Goal: Transaction & Acquisition: Purchase product/service

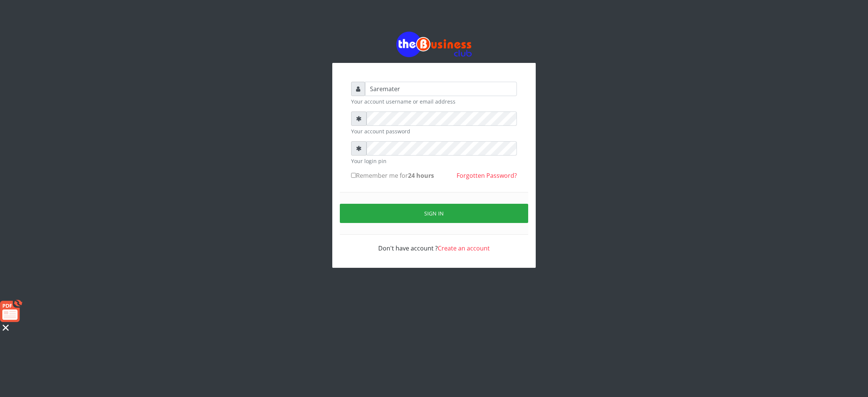
type input "Saremater"
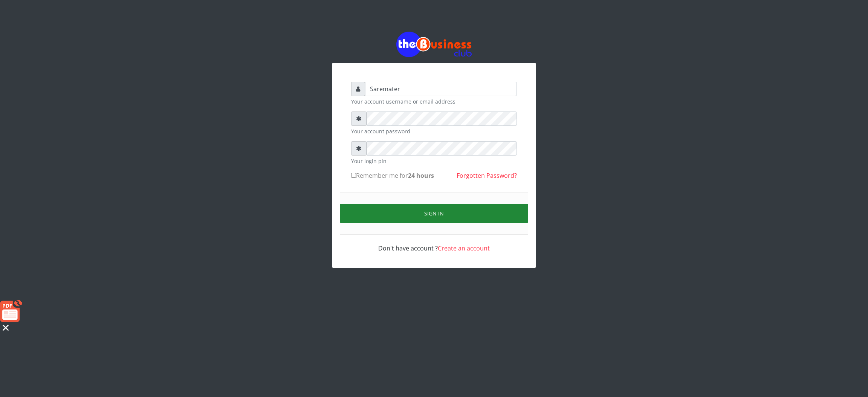
click at [436, 212] on button "Sign in" at bounding box center [434, 213] width 188 height 19
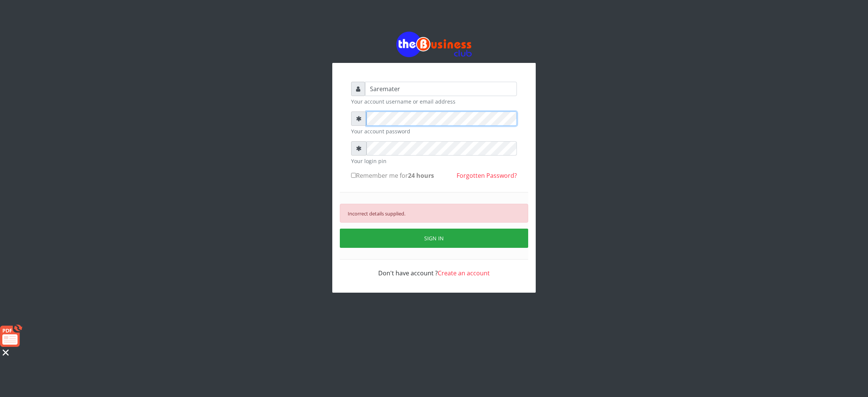
click at [311, 132] on div "Saremater Your account username or email address Your account password Your log…" at bounding box center [433, 162] width 429 height 324
click at [320, 165] on div "Saremater Your account username or email address Your account password Your log…" at bounding box center [433, 162] width 429 height 324
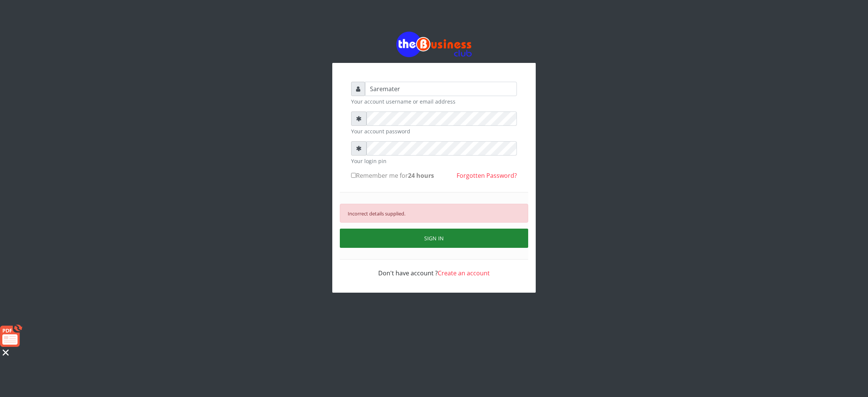
click at [407, 241] on button "SIGN IN" at bounding box center [434, 238] width 188 height 19
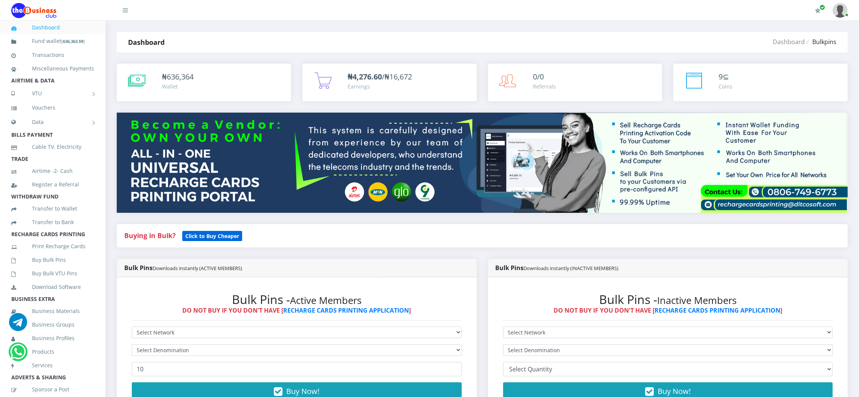
click at [203, 235] on b "Click to Buy Cheaper" at bounding box center [212, 235] width 54 height 7
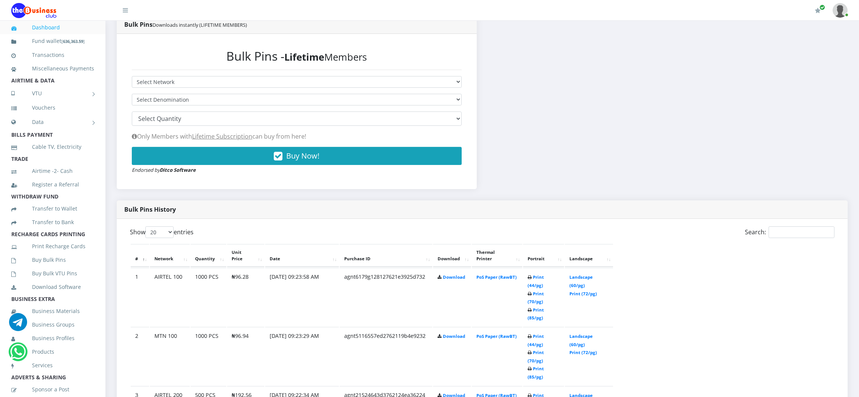
scroll to position [208, 0]
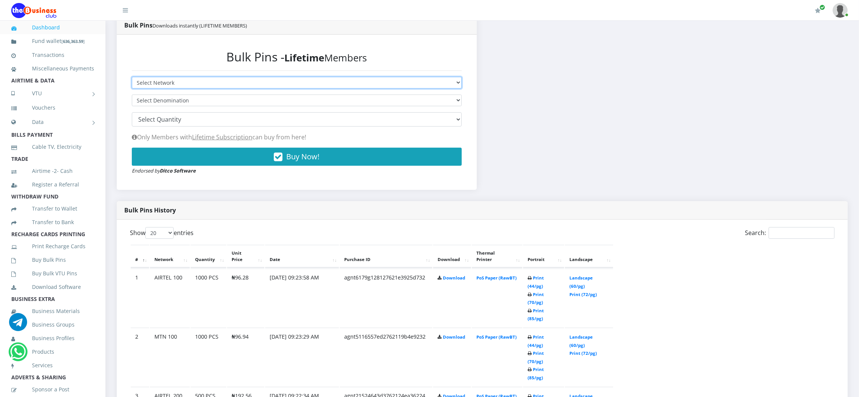
click at [326, 80] on select "Select Network MTN Globacom 9Mobile Airtel" at bounding box center [297, 83] width 330 height 12
select select "MTN"
click at [132, 77] on select "Select Network MTN Globacom 9Mobile Airtel" at bounding box center [297, 83] width 330 height 12
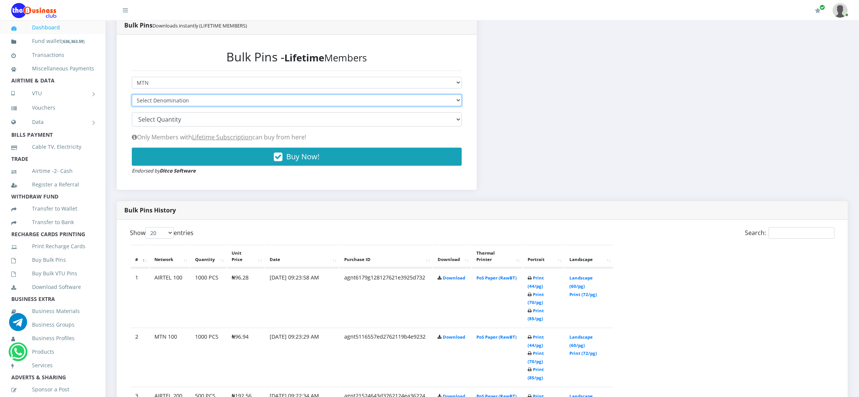
click at [313, 102] on select "Select Denomination" at bounding box center [297, 101] width 330 height 12
select select "193.88-200"
click at [132, 95] on select "Select Denomination MTN NGN100 - ₦96.94 MTN NGN200 - ₦193.88 MTN NGN400 - ₦387.…" at bounding box center [297, 101] width 330 height 12
click at [333, 120] on select "100 150 200 300 500 1000" at bounding box center [297, 119] width 330 height 14
select select "500"
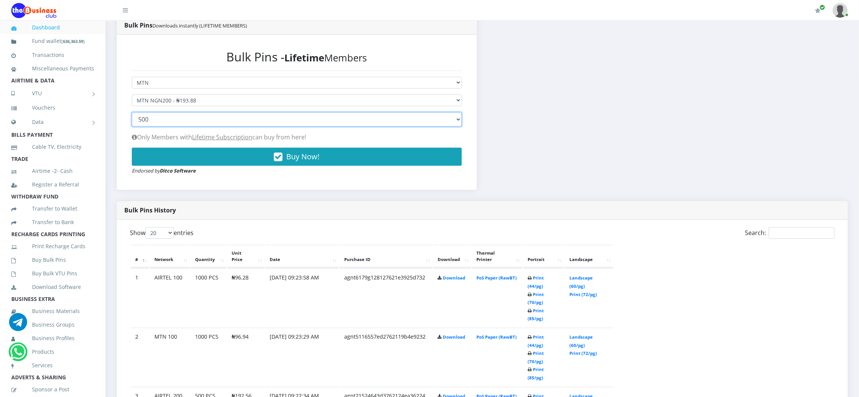
click at [132, 112] on select "100 150 200 300 500 1000" at bounding box center [297, 119] width 330 height 14
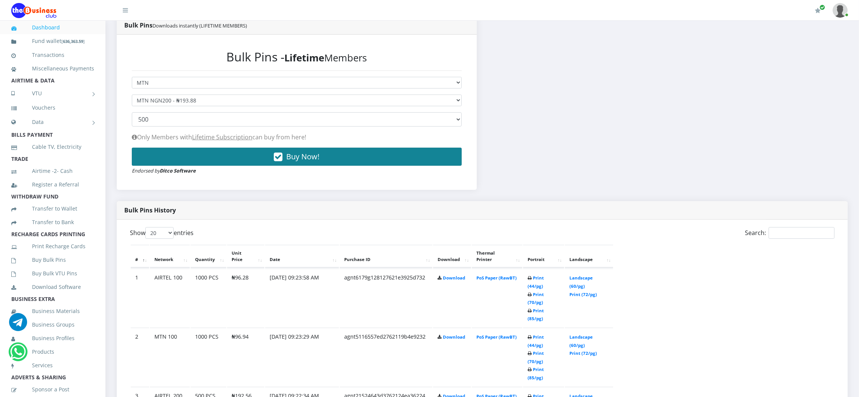
click at [324, 157] on button "Buy Now!" at bounding box center [297, 157] width 330 height 18
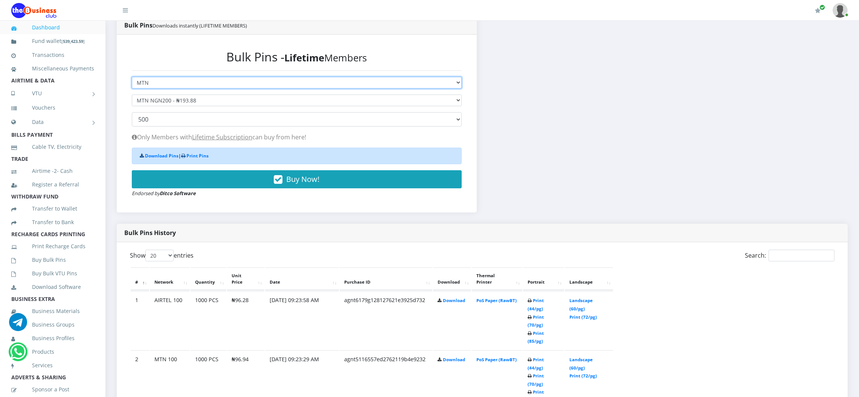
click at [262, 81] on select "Select Network MTN Globacom 9Mobile Airtel" at bounding box center [297, 83] width 330 height 12
select select "Airtel"
click at [132, 77] on select "Select Network MTN Globacom 9Mobile Airtel" at bounding box center [297, 83] width 330 height 12
select select
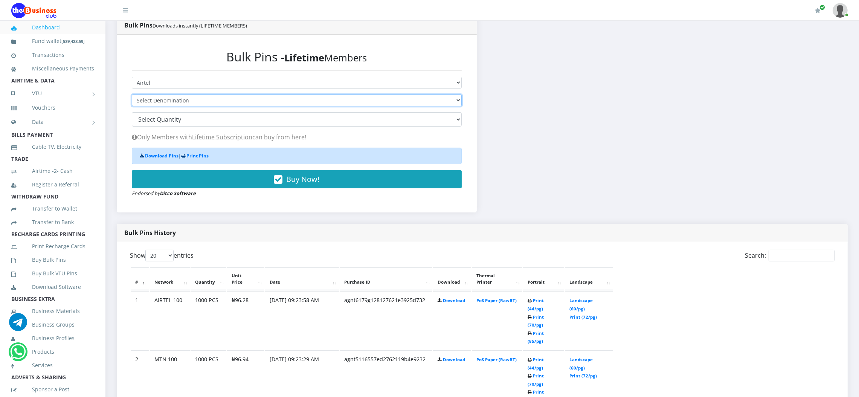
click at [238, 99] on select "Select Denomination Airtel NGN100 - ₦96.28 Airtel NGN200 - ₦192.56 Airtel NGN50…" at bounding box center [297, 101] width 330 height 12
select select "192.56-200"
click at [132, 95] on select "Select Denomination Airtel NGN100 - ₦96.28 Airtel NGN200 - ₦192.56 Airtel NGN50…" at bounding box center [297, 101] width 330 height 12
click at [220, 121] on select "100 150 200 300 500 1000" at bounding box center [297, 119] width 330 height 14
select select "500"
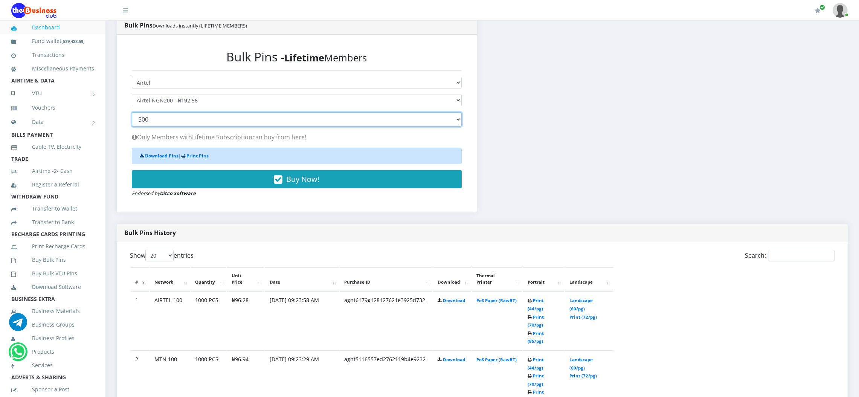
click at [132, 112] on select "100 150 200 300 500 1000" at bounding box center [297, 119] width 330 height 14
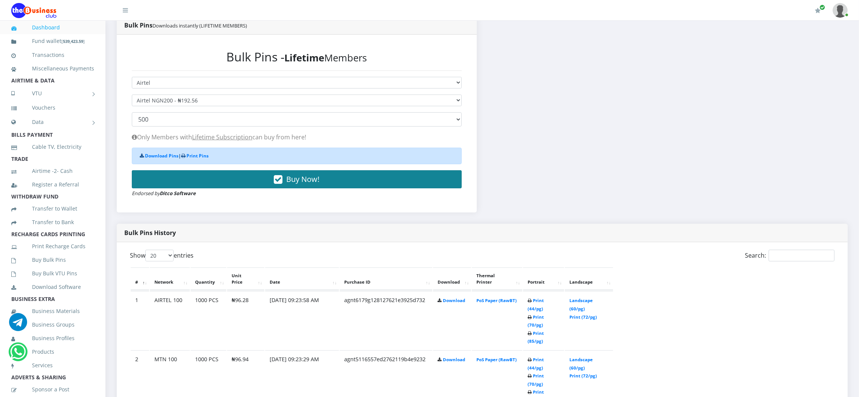
click at [311, 178] on span "Buy Now!" at bounding box center [302, 179] width 33 height 10
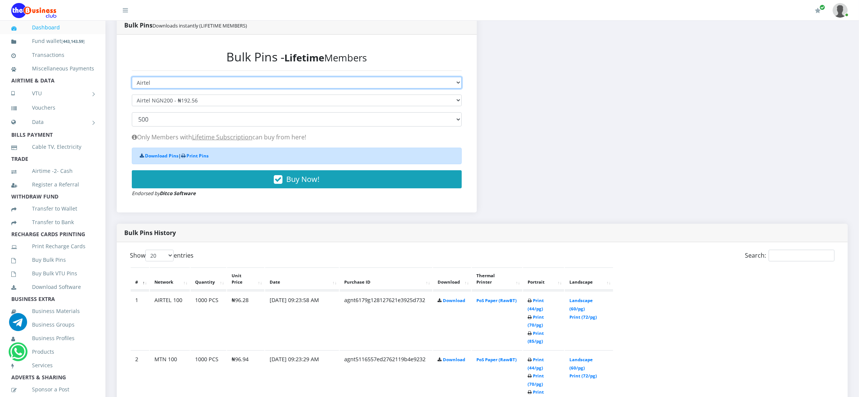
click at [245, 84] on select "Select Network MTN Globacom 9Mobile Airtel" at bounding box center [297, 83] width 330 height 12
select select "MTN"
click at [132, 77] on select "Select Network MTN Globacom 9Mobile Airtel" at bounding box center [297, 83] width 330 height 12
select select
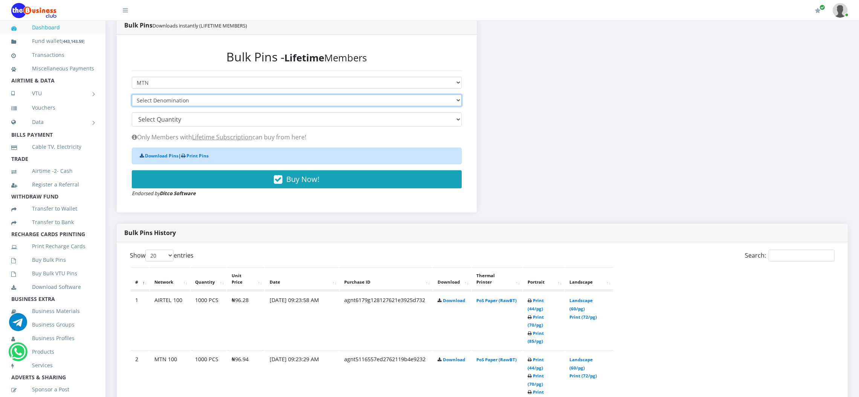
click at [241, 101] on select "Select Denomination MTN NGN100 - ₦96.94 MTN NGN200 - ₦193.88 MTN NGN400 - ₦387.…" at bounding box center [297, 101] width 330 height 12
select select "96.94-100"
click at [132, 95] on select "Select Denomination MTN NGN100 - ₦96.94 MTN NGN200 - ₦193.88 MTN NGN400 - ₦387.…" at bounding box center [297, 101] width 330 height 12
click at [231, 122] on select "100 150 200 300 500 1000" at bounding box center [297, 119] width 330 height 14
select select "1000"
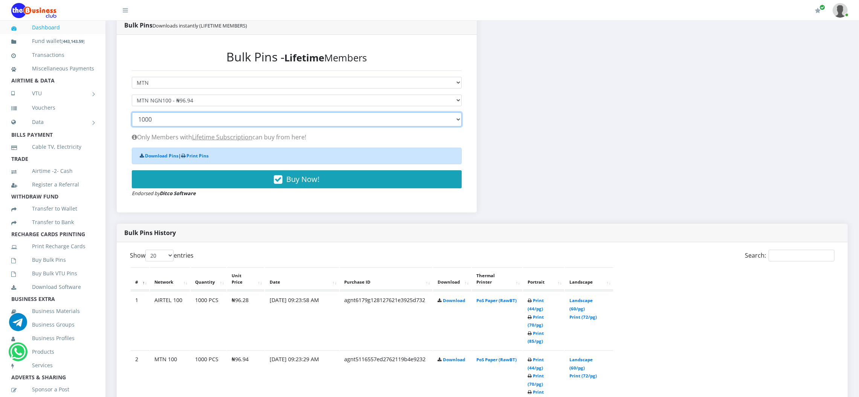
click at [132, 112] on select "100 150 200 300 500 1000" at bounding box center [297, 119] width 330 height 14
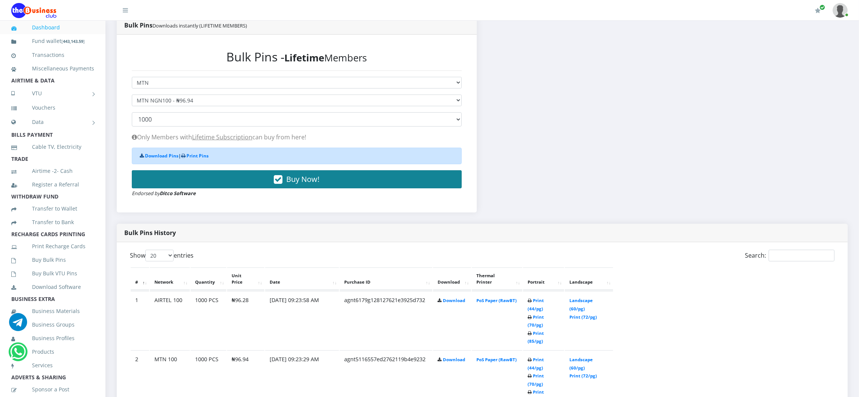
click at [333, 179] on button "Buy Now!" at bounding box center [297, 179] width 330 height 18
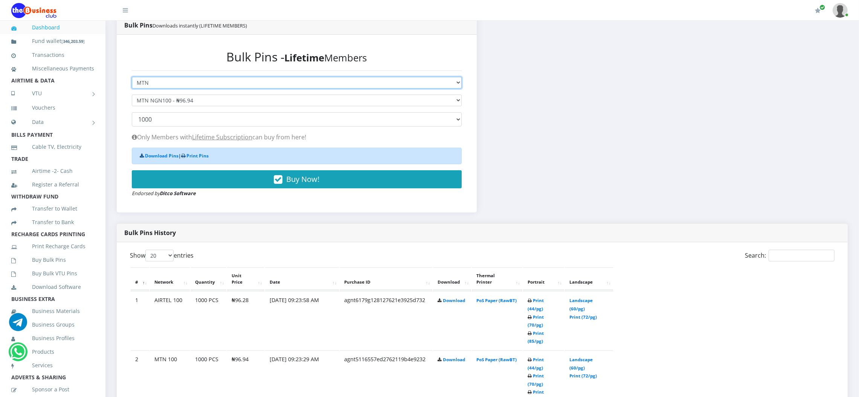
click at [259, 81] on select "Select Network MTN Globacom 9Mobile Airtel" at bounding box center [297, 83] width 330 height 12
select select "Airtel"
click at [132, 77] on select "Select Network MTN Globacom 9Mobile Airtel" at bounding box center [297, 83] width 330 height 12
select select
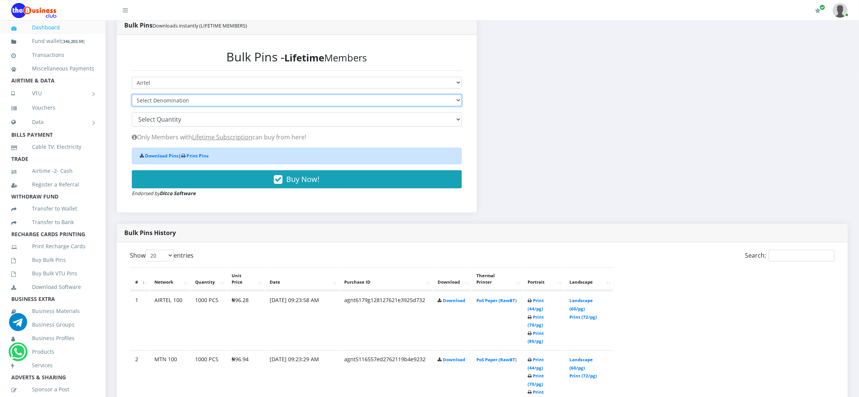
click at [240, 103] on select "Select Denomination Airtel NGN100 - ₦96.28 Airtel NGN200 - ₦192.56 Airtel NGN50…" at bounding box center [297, 101] width 330 height 12
select select "96.28-100"
click at [132, 95] on select "Select Denomination Airtel NGN100 - ₦96.28 Airtel NGN200 - ₦192.56 Airtel NGN50…" at bounding box center [297, 101] width 330 height 12
click at [230, 122] on select "100 150 200 300 500 1000" at bounding box center [297, 119] width 330 height 14
select select "1000"
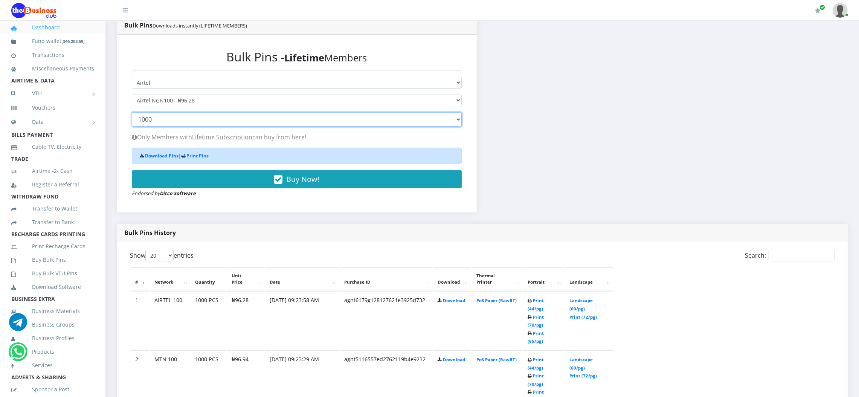
click at [132, 112] on select "100 150 200 300 500 1000" at bounding box center [297, 119] width 330 height 14
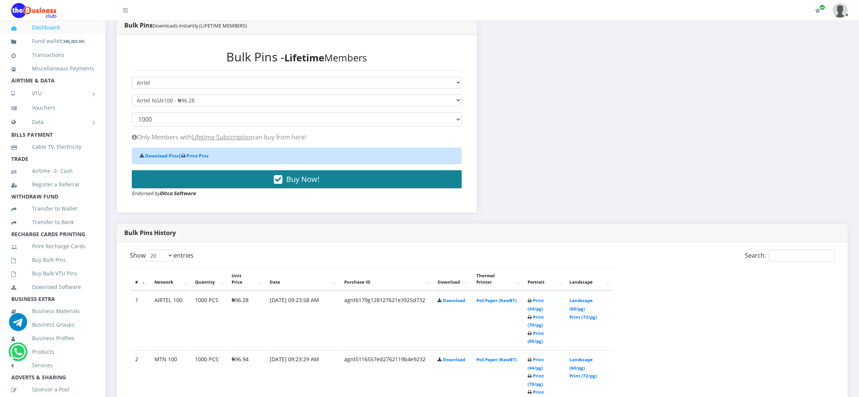
click at [301, 175] on span "Buy Now!" at bounding box center [302, 179] width 33 height 10
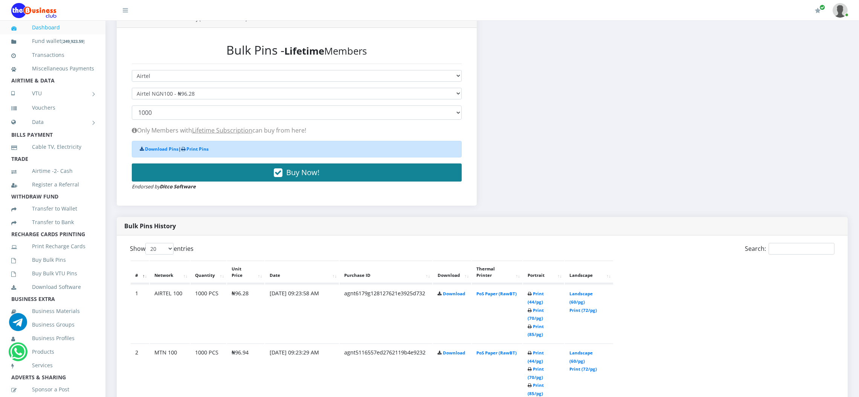
scroll to position [218, 0]
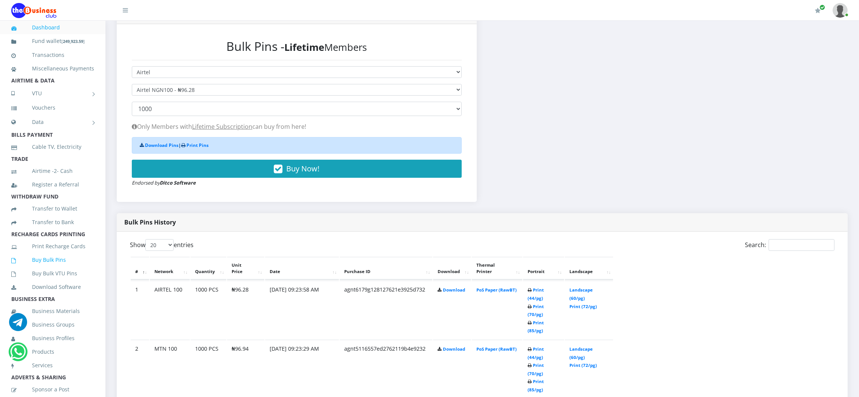
click at [51, 269] on link "Buy Bulk Pins" at bounding box center [52, 259] width 83 height 17
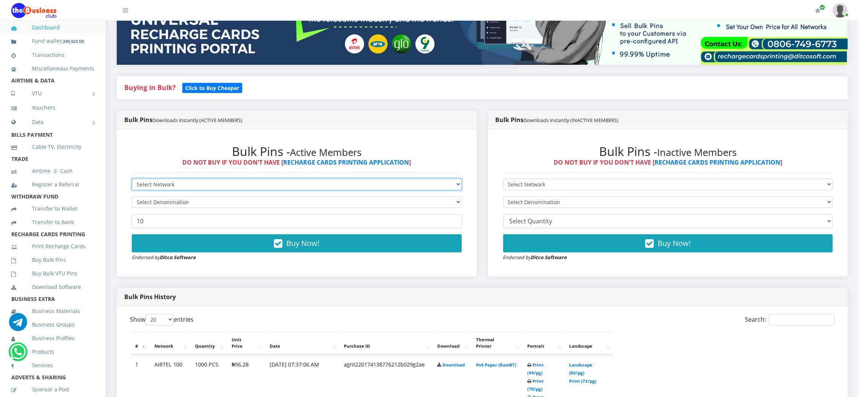
click at [276, 180] on select "Select Network MTN Globacom 9Mobile Airtel" at bounding box center [297, 185] width 330 height 12
select select "Airtel"
click at [132, 179] on select "Select Network MTN Globacom 9Mobile Airtel" at bounding box center [297, 185] width 330 height 12
click at [256, 202] on select "Select Denomination Airtel NGN100 - ₦96.37 Airtel NGN200 - ₦192.74 Airtel NGN50…" at bounding box center [297, 202] width 330 height 12
select select "963.7-1000"
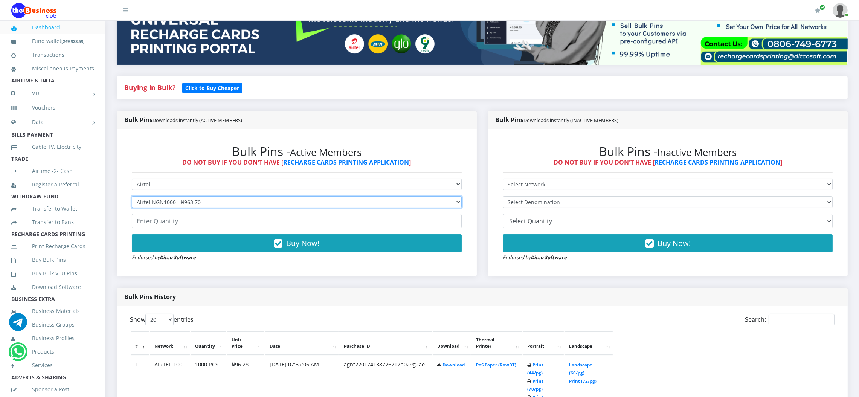
click at [132, 196] on select "Select Denomination Airtel NGN100 - ₦96.37 Airtel NGN200 - ₦192.74 Airtel NGN50…" at bounding box center [297, 202] width 330 height 12
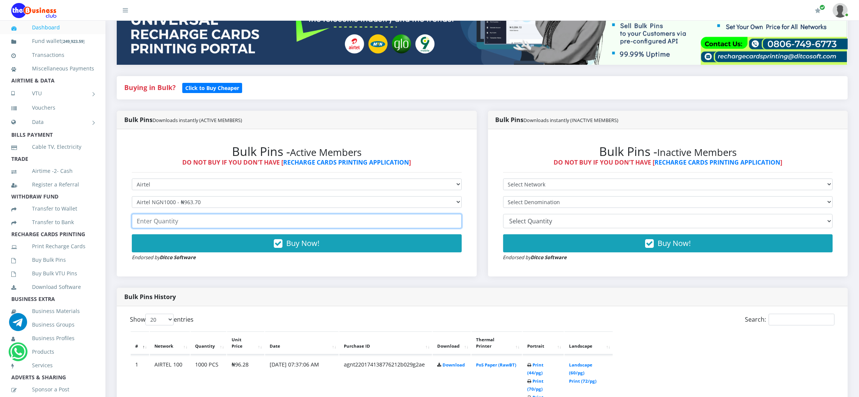
click at [223, 221] on input "number" at bounding box center [297, 221] width 330 height 14
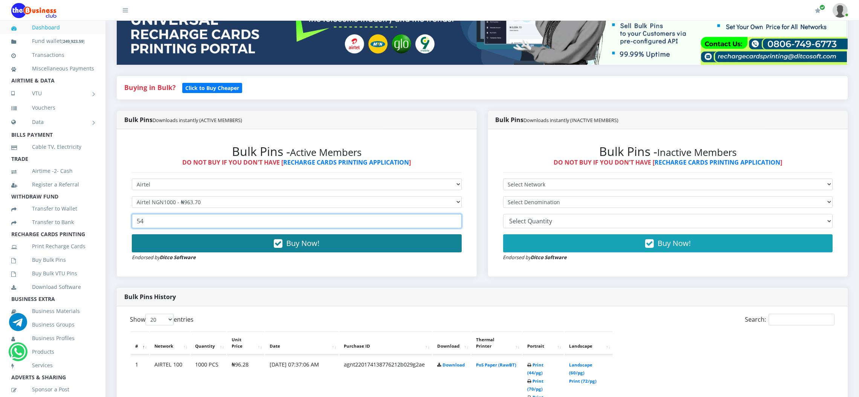
type input "54"
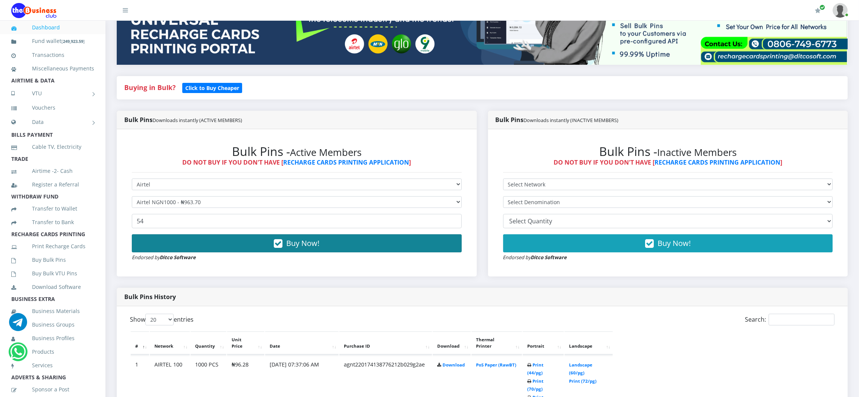
click at [307, 240] on span "Buy Now!" at bounding box center [302, 243] width 33 height 10
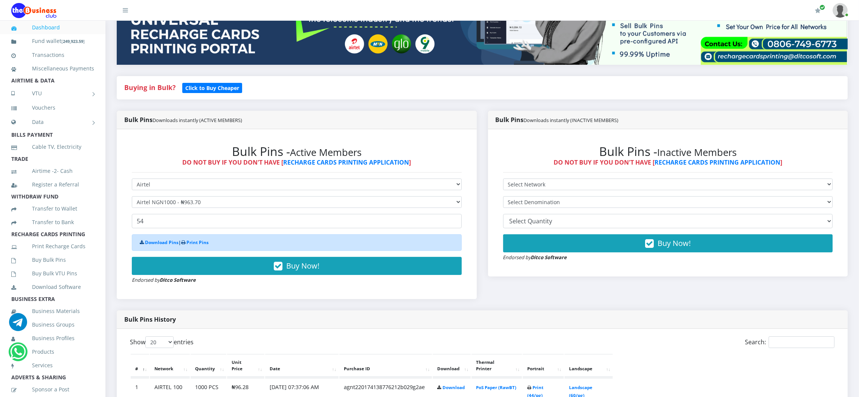
click at [308, 236] on div "Download Pins | Print Pins" at bounding box center [297, 242] width 330 height 17
click at [261, 184] on select "Select Network MTN Globacom 9Mobile Airtel" at bounding box center [297, 185] width 330 height 12
select select "MTN"
click at [132, 179] on select "Select Network MTN Globacom 9Mobile Airtel" at bounding box center [297, 185] width 330 height 12
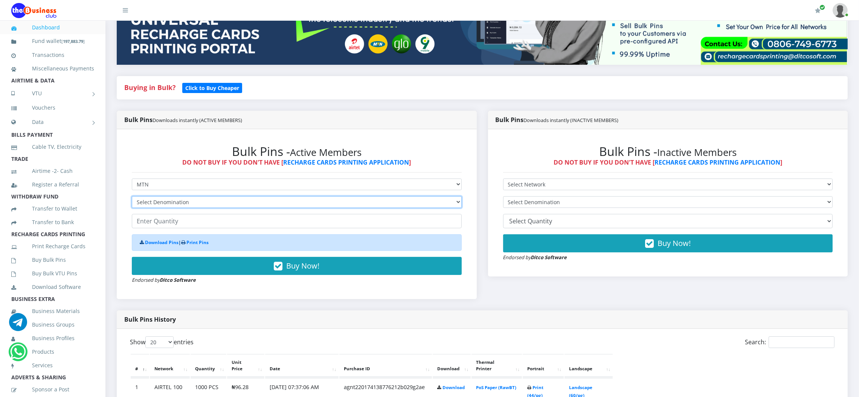
click at [256, 202] on select "Select Denomination MTN NGN100 - ₦96.98 MTN NGN200 - ₦193.96 MTN NGN400 - ₦387.…" at bounding box center [297, 202] width 330 height 12
select select "969.8-1000"
click at [132, 196] on select "Select Denomination MTN NGN100 - ₦96.98 MTN NGN200 - ₦193.96 MTN NGN400 - ₦387.…" at bounding box center [297, 202] width 330 height 12
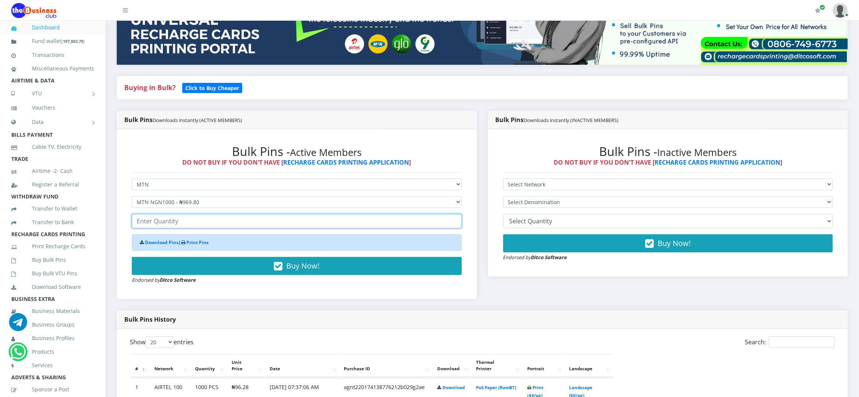
click at [227, 222] on input "number" at bounding box center [297, 221] width 330 height 14
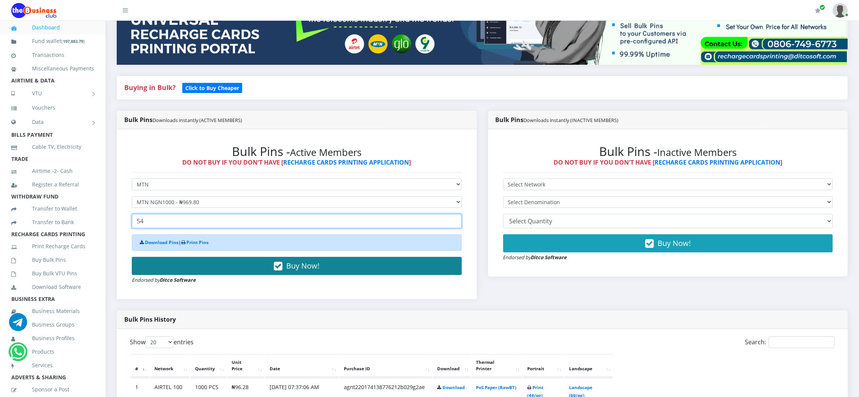
type input "54"
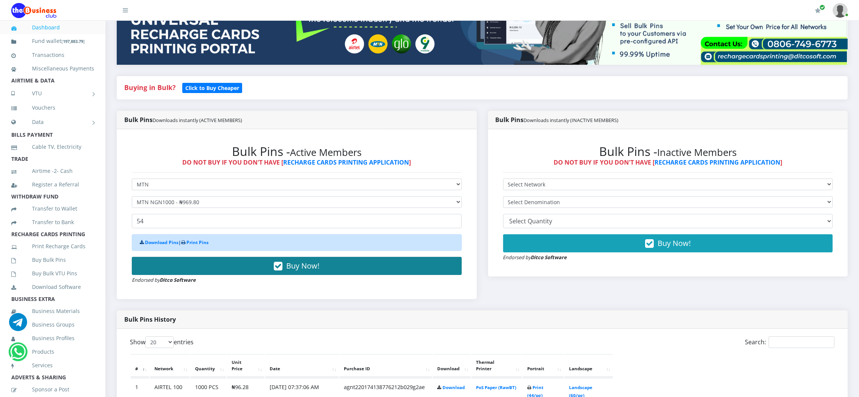
click at [302, 264] on span "Buy Now!" at bounding box center [302, 266] width 33 height 10
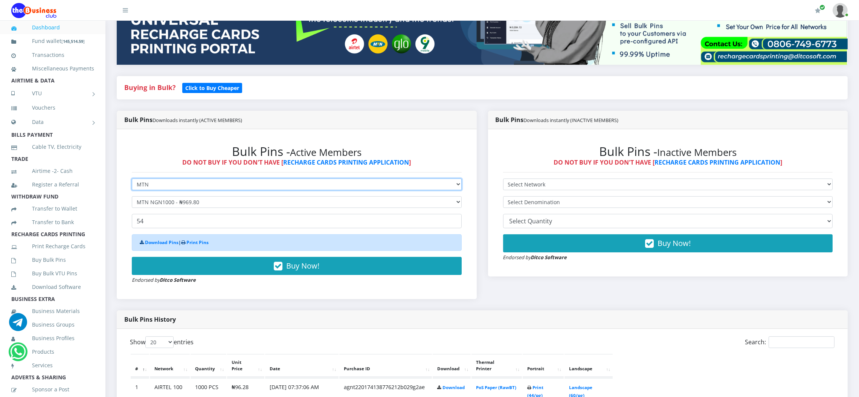
click at [293, 184] on select "Select Network MTN Globacom 9Mobile Airtel" at bounding box center [297, 185] width 330 height 12
select select "Glo"
click at [132, 179] on select "Select Network MTN Globacom 9Mobile Airtel" at bounding box center [297, 185] width 330 height 12
click at [255, 204] on select "Select Denomination" at bounding box center [297, 202] width 330 height 12
click at [255, 204] on select "Select Denomination Glo NGN100 - ₦96.50 Glo NGN200 - ₦193.00 Glo NGN500 - ₦482.…" at bounding box center [297, 202] width 330 height 12
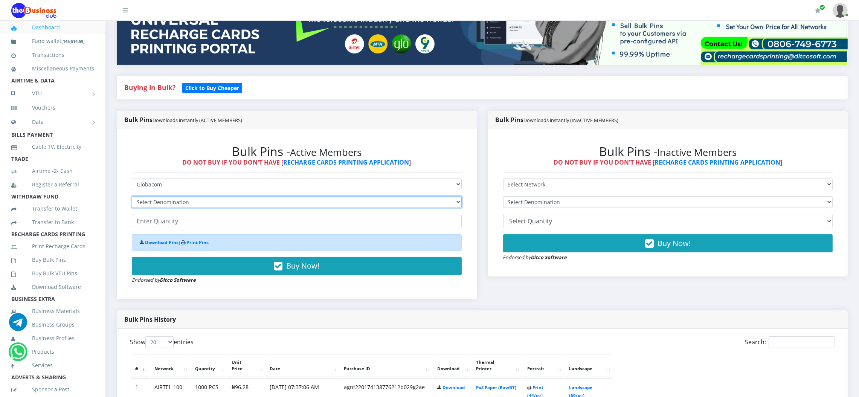
click at [255, 204] on select "Select Denomination Glo NGN100 - ₦96.50 Glo NGN200 - ₦193.00 Glo NGN500 - ₦482.…" at bounding box center [297, 202] width 330 height 12
select select "96.5-100"
click at [132, 196] on select "Select Denomination Glo NGN100 - ₦96.50 Glo NGN200 - ₦193.00 Glo NGN500 - ₦482.…" at bounding box center [297, 202] width 330 height 12
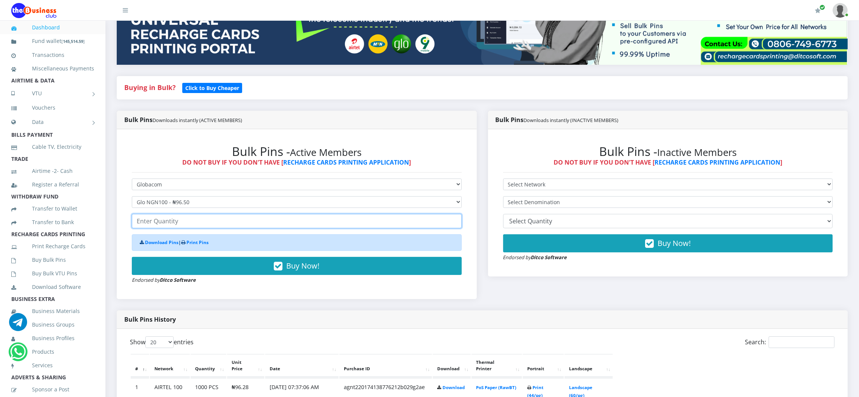
click at [240, 218] on input "number" at bounding box center [297, 221] width 330 height 14
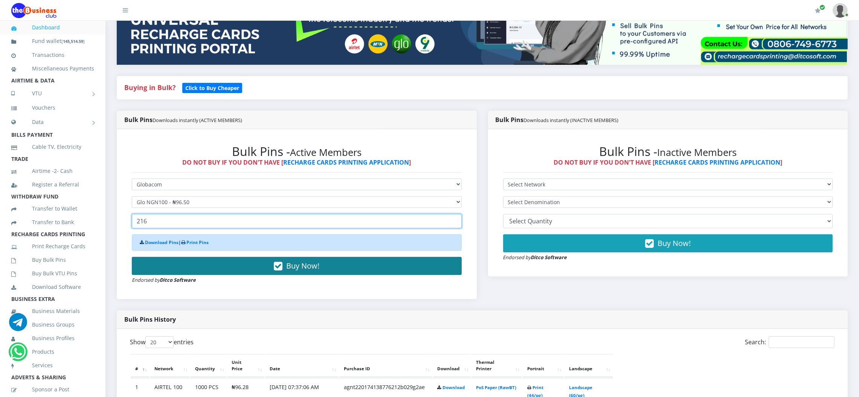
type input "216"
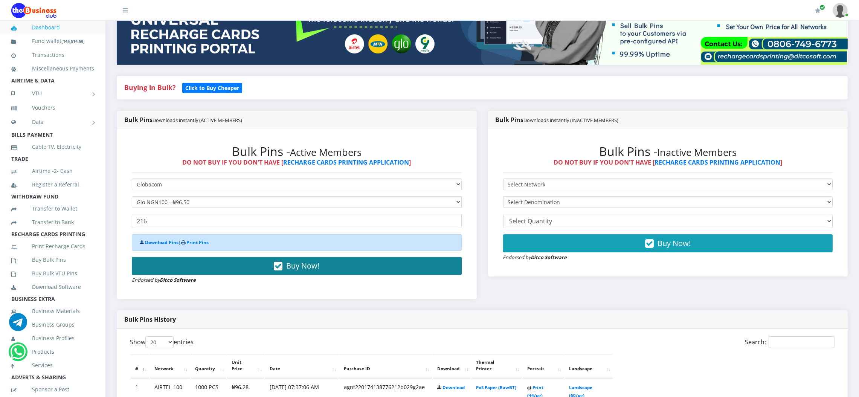
click at [304, 265] on span "Buy Now!" at bounding box center [302, 266] width 33 height 10
click at [304, 266] on span "Buy Now!" at bounding box center [302, 266] width 33 height 10
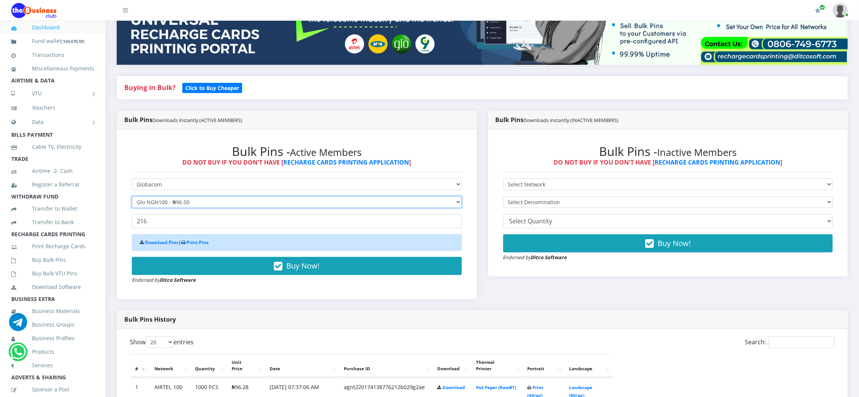
click at [264, 202] on select "Select Denomination Glo NGN100 - ₦96.50 Glo NGN200 - ₦193.00 Glo NGN500 - ₦482.…" at bounding box center [297, 202] width 330 height 12
click at [132, 196] on select "Select Denomination Glo NGN100 - ₦96.50 Glo NGN200 - ₦193.00 Glo NGN500 - ₦482.…" at bounding box center [297, 202] width 330 height 12
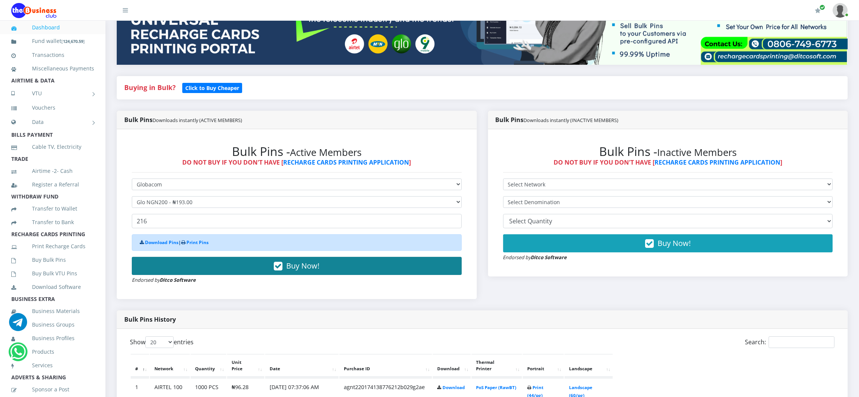
click at [301, 267] on span "Buy Now!" at bounding box center [302, 266] width 33 height 10
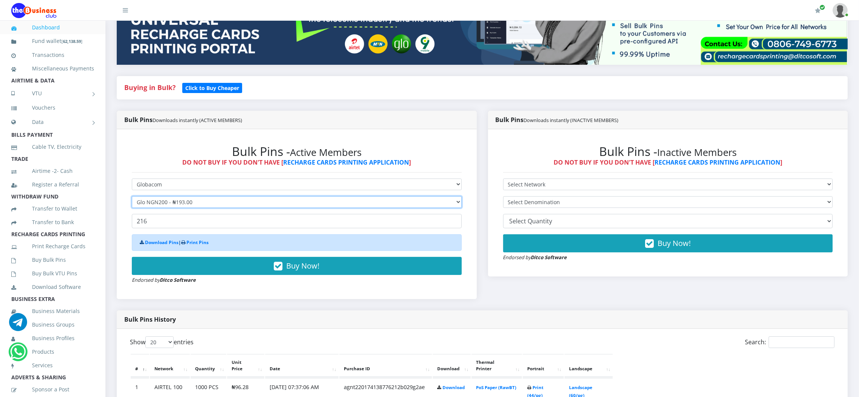
click at [413, 203] on select "Select Denomination Glo NGN100 - ₦96.50 Glo NGN200 - ₦193.00 Glo NGN500 - ₦482.…" at bounding box center [297, 202] width 330 height 12
select select "482.5-500"
click at [132, 196] on select "Select Denomination Glo NGN100 - ₦96.50 Glo NGN200 - ₦193.00 Glo NGN500 - ₦482.…" at bounding box center [297, 202] width 330 height 12
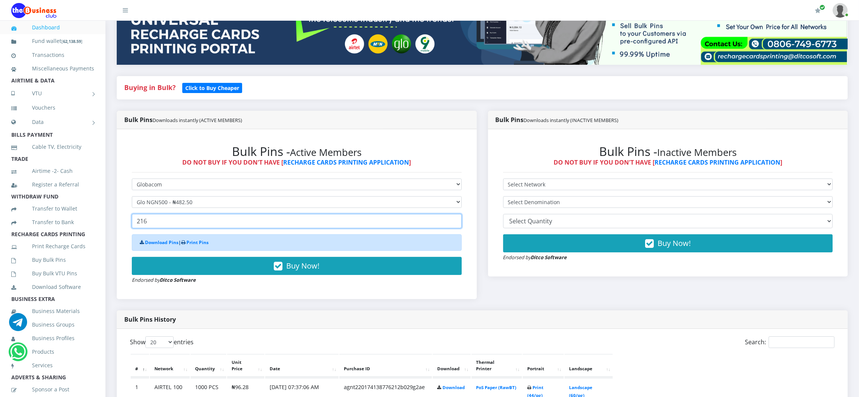
drag, startPoint x: 150, startPoint y: 223, endPoint x: 113, endPoint y: 220, distance: 37.0
click at [113, 220] on div "Bulk Pins Downloads instantly (ACTIVE MEMBERS) Bulk Pins - Active Members DO NO…" at bounding box center [296, 211] width 371 height 200
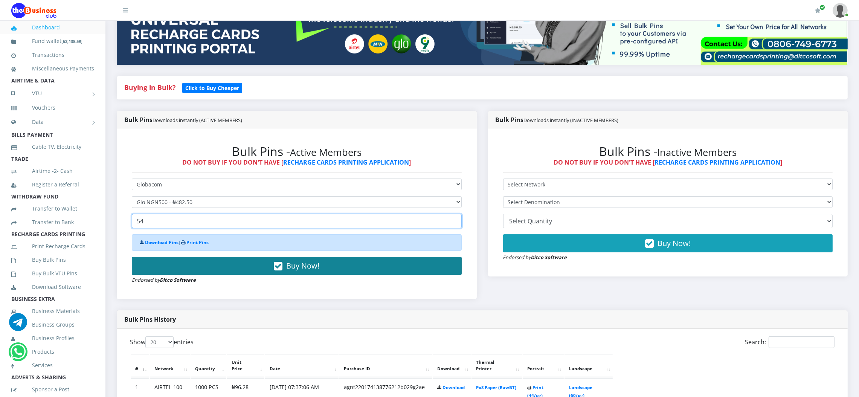
type input "54"
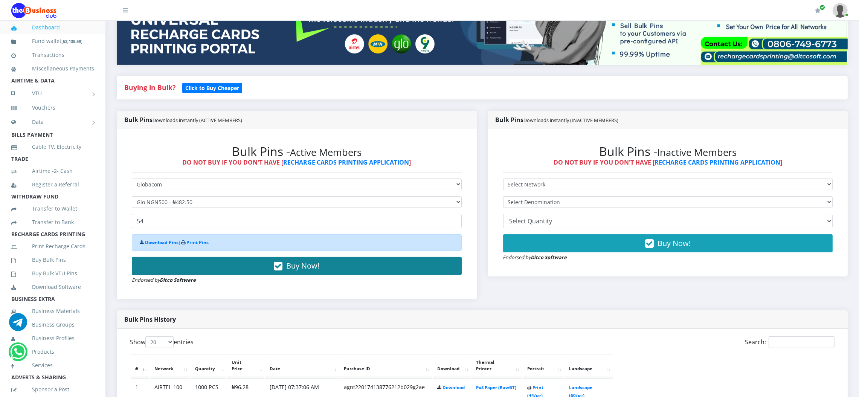
click at [310, 266] on span "Buy Now!" at bounding box center [302, 266] width 33 height 10
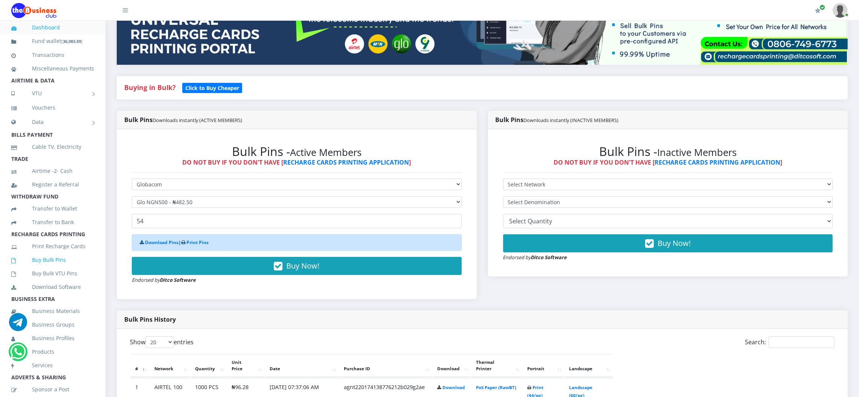
click at [46, 268] on link "Buy Bulk Pins" at bounding box center [52, 259] width 83 height 17
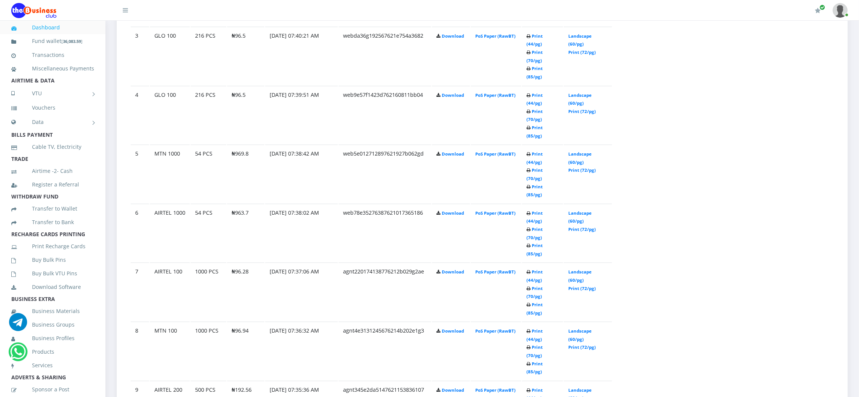
scroll to position [598, 0]
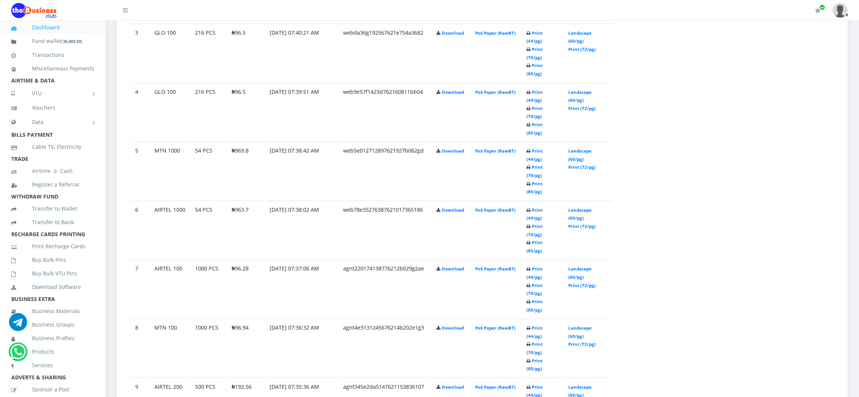
click at [574, 384] on link "Landscape (60/pg)" at bounding box center [579, 391] width 23 height 14
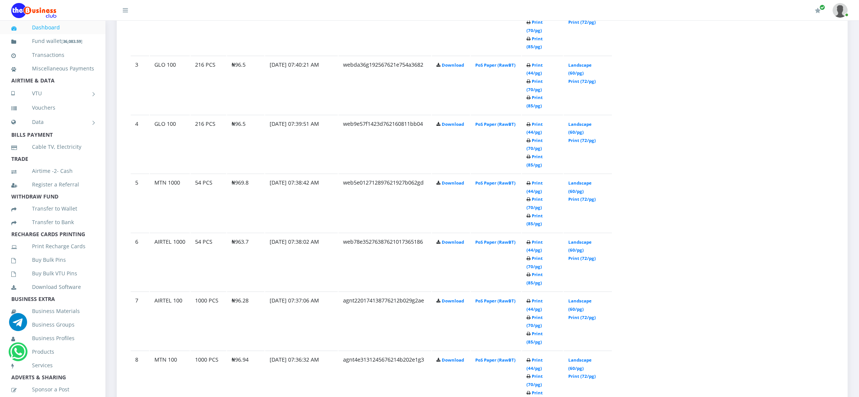
scroll to position [598, 0]
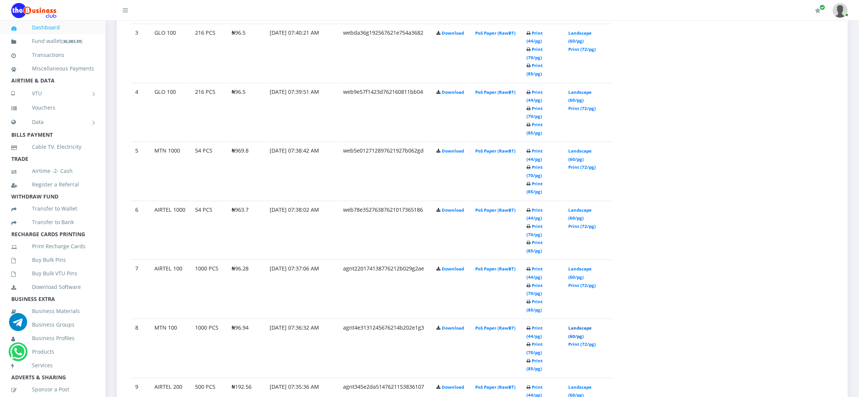
click at [572, 325] on link "Landscape (60/pg)" at bounding box center [579, 332] width 23 height 14
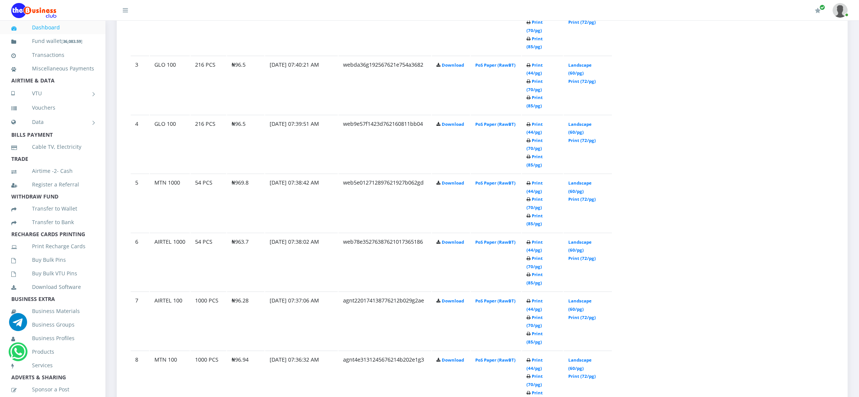
scroll to position [598, 0]
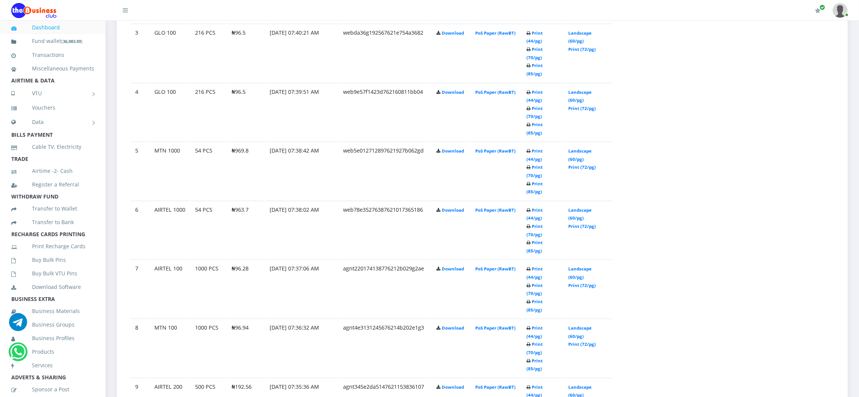
click at [589, 207] on link "Landscape (60/pg)" at bounding box center [579, 214] width 23 height 14
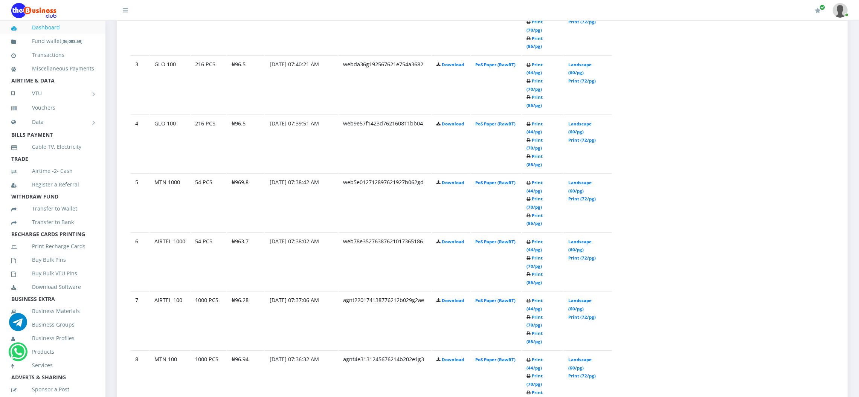
scroll to position [598, 0]
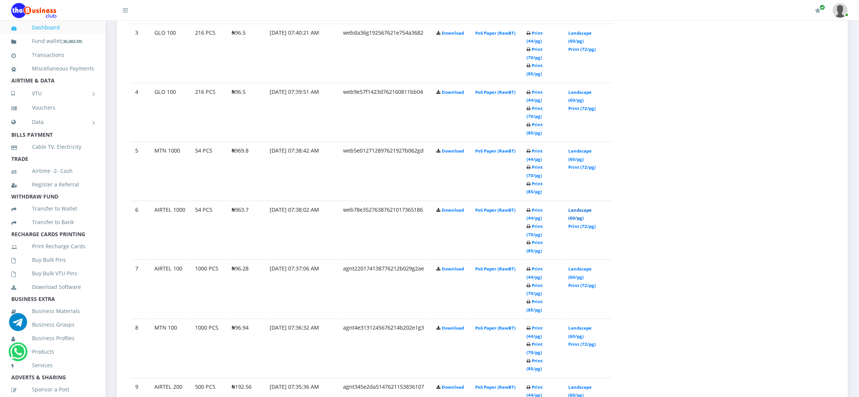
click at [580, 207] on link "Landscape (60/pg)" at bounding box center [579, 214] width 23 height 14
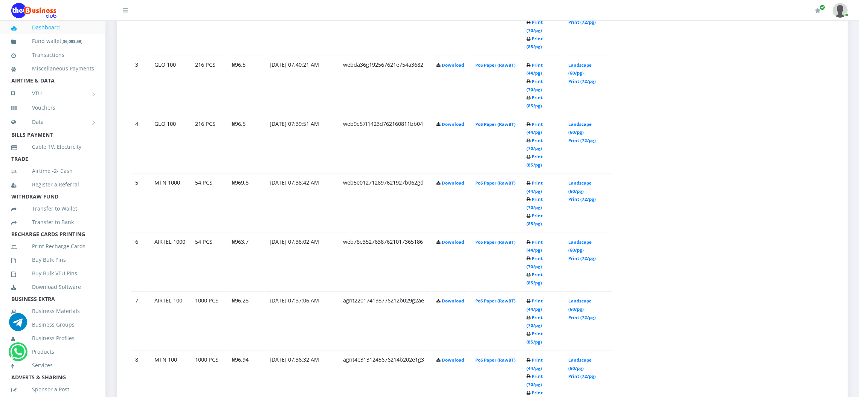
scroll to position [598, 0]
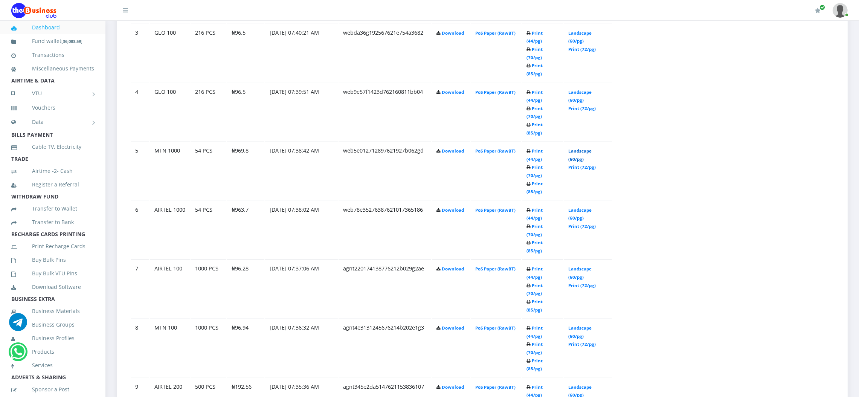
click at [587, 148] on link "Landscape (60/pg)" at bounding box center [579, 155] width 23 height 14
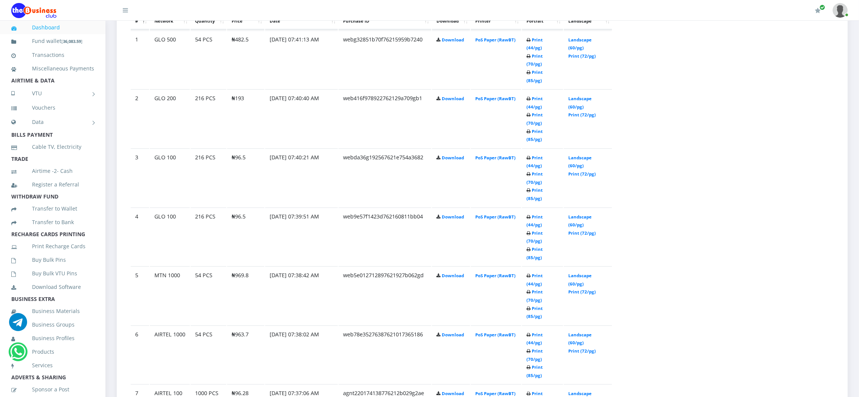
scroll to position [452, 0]
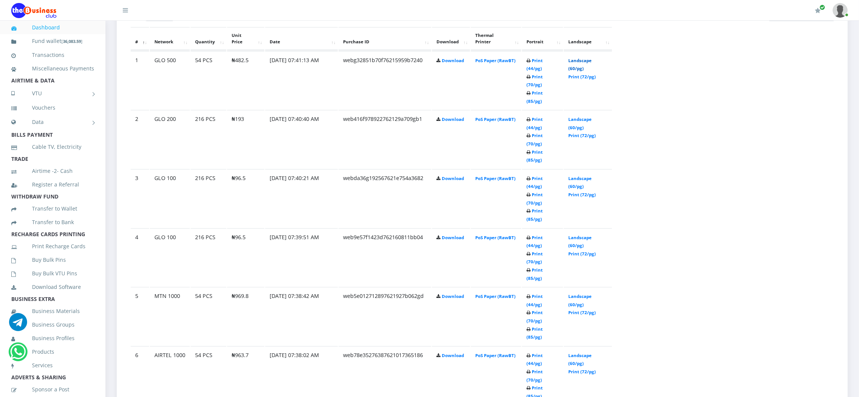
click at [577, 58] on link "Landscape (60/pg)" at bounding box center [579, 65] width 23 height 14
click at [583, 116] on link "Landscape (60/pg)" at bounding box center [579, 123] width 23 height 14
click at [576, 175] on link "Landscape (60/pg)" at bounding box center [579, 182] width 23 height 14
click at [436, 168] on td "Download" at bounding box center [451, 139] width 38 height 58
click at [581, 175] on link "Landscape (60/pg)" at bounding box center [579, 182] width 23 height 14
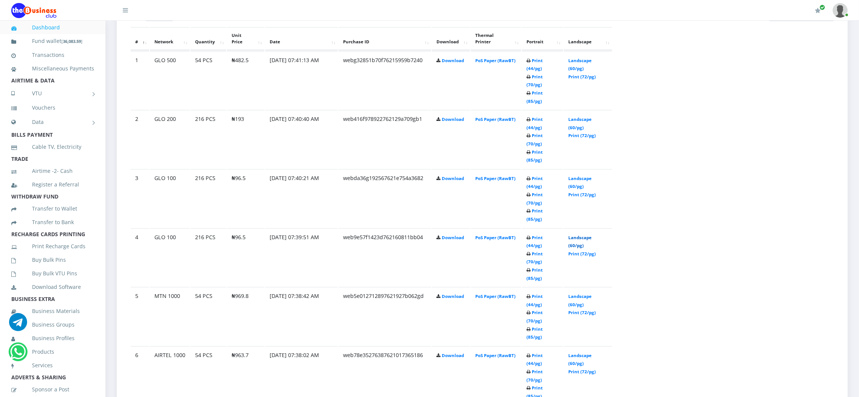
click at [572, 235] on link "Landscape (60/pg)" at bounding box center [579, 242] width 23 height 14
